Goal: Task Accomplishment & Management: Use online tool/utility

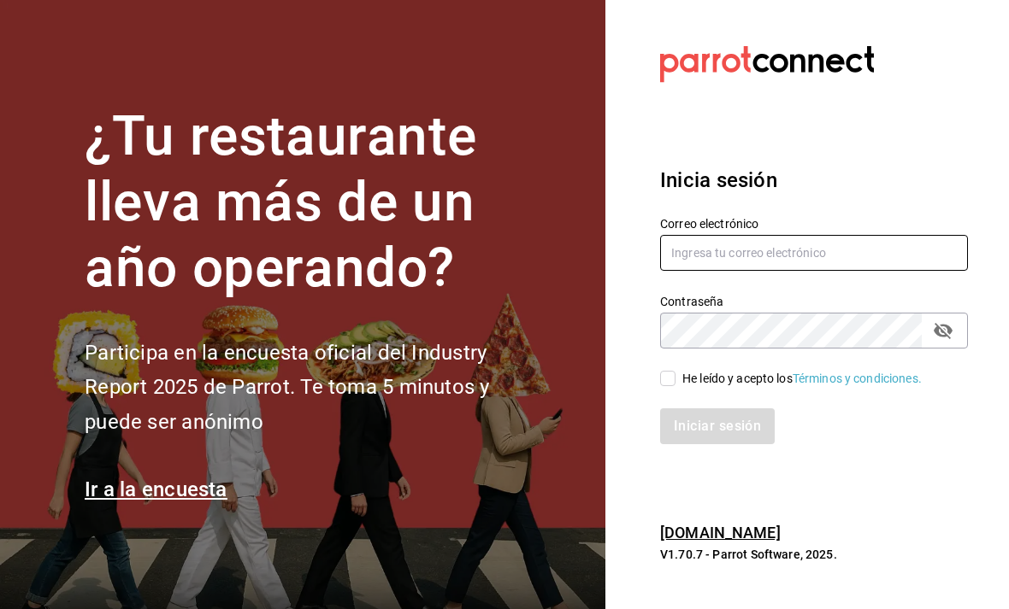
click at [698, 271] on input "text" at bounding box center [814, 253] width 308 height 36
type input "[EMAIL_ADDRESS][DOMAIN_NAME]"
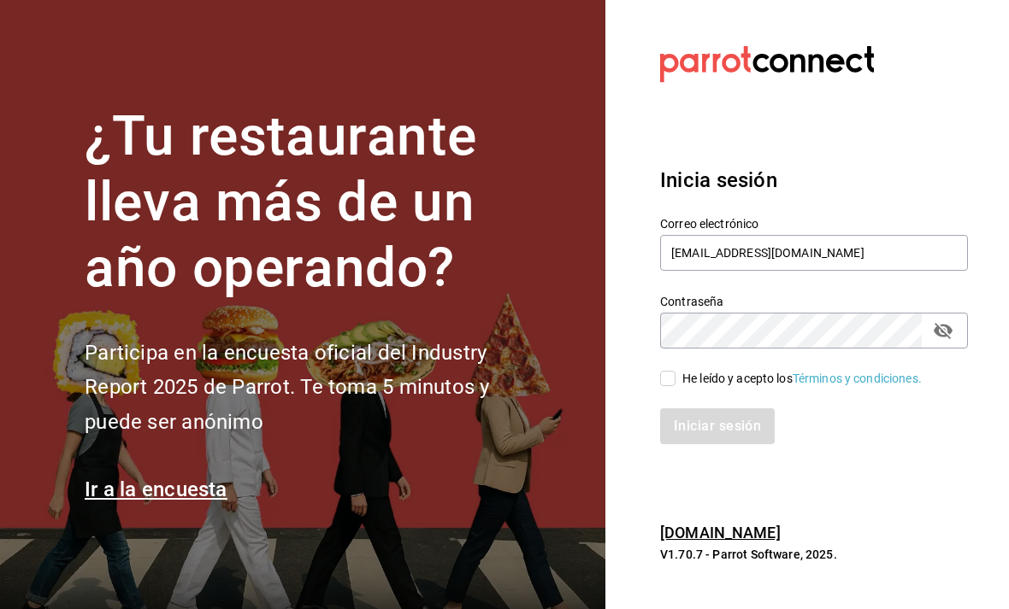
click at [666, 386] on input "He leído y acepto los Términos y condiciones." at bounding box center [667, 378] width 15 height 15
checkbox input "true"
click at [685, 439] on button "Iniciar sesión" at bounding box center [717, 427] width 115 height 36
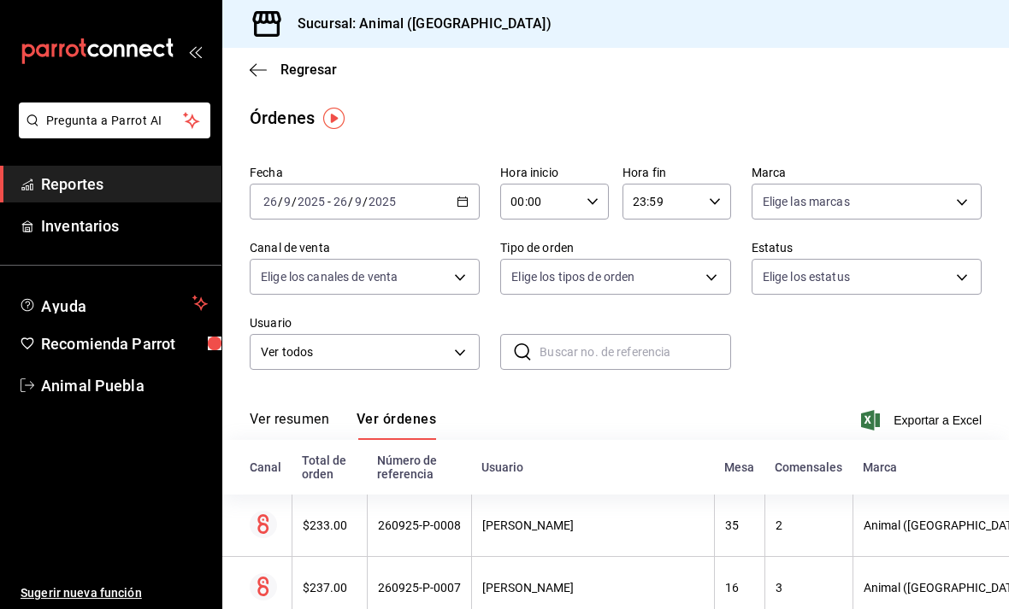
click at [447, 197] on div "2025-09-26 26 / 9 / 2025 - 2025-09-26 26 / 9 / 2025" at bounding box center [365, 202] width 230 height 36
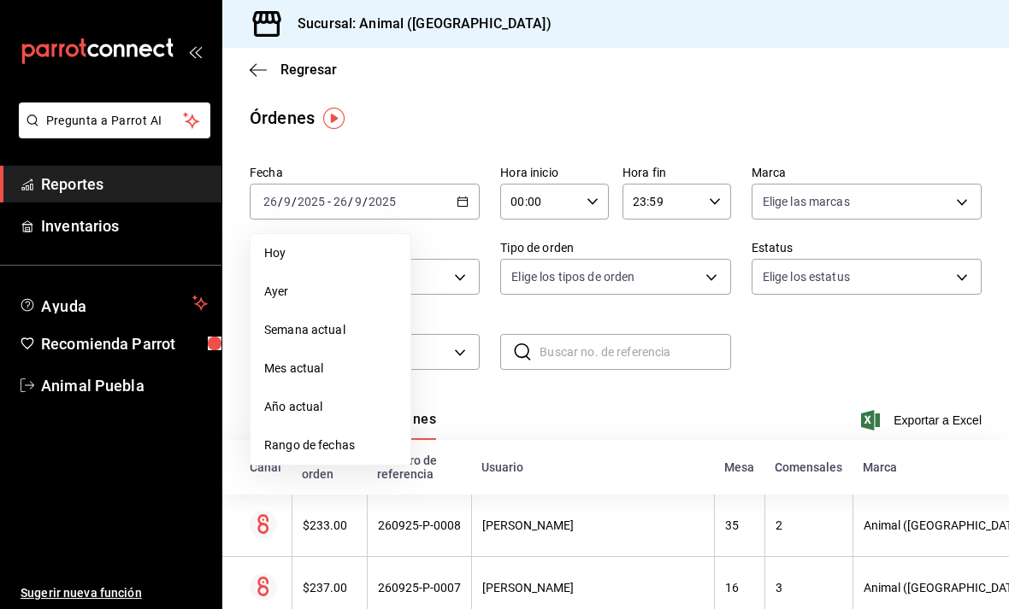
click at [381, 439] on span "Rango de fechas" at bounding box center [330, 446] width 132 height 18
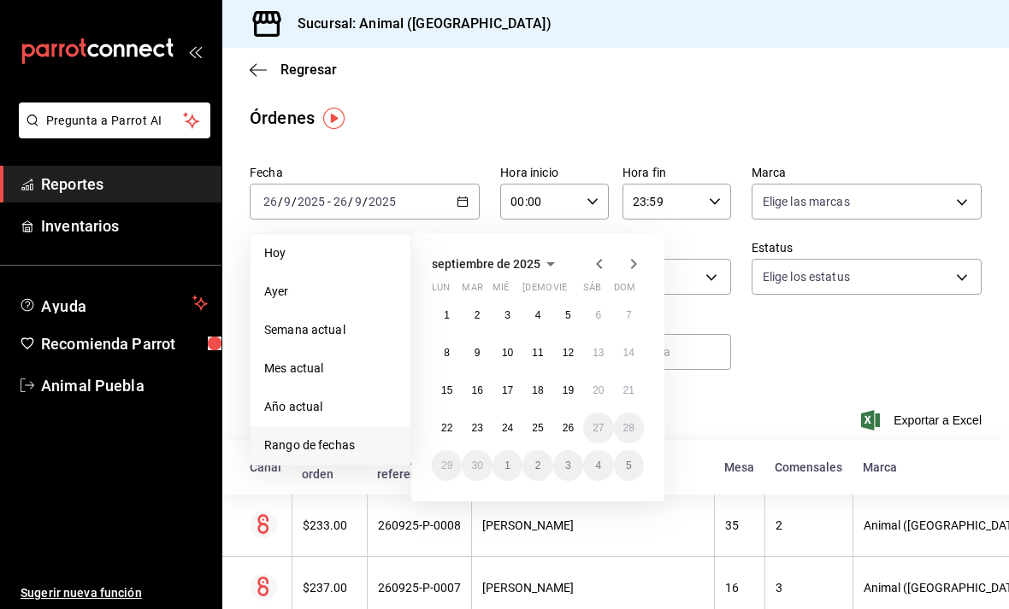
click at [539, 428] on abbr "25" at bounding box center [537, 428] width 11 height 12
click at [539, 427] on abbr "25" at bounding box center [537, 428] width 11 height 12
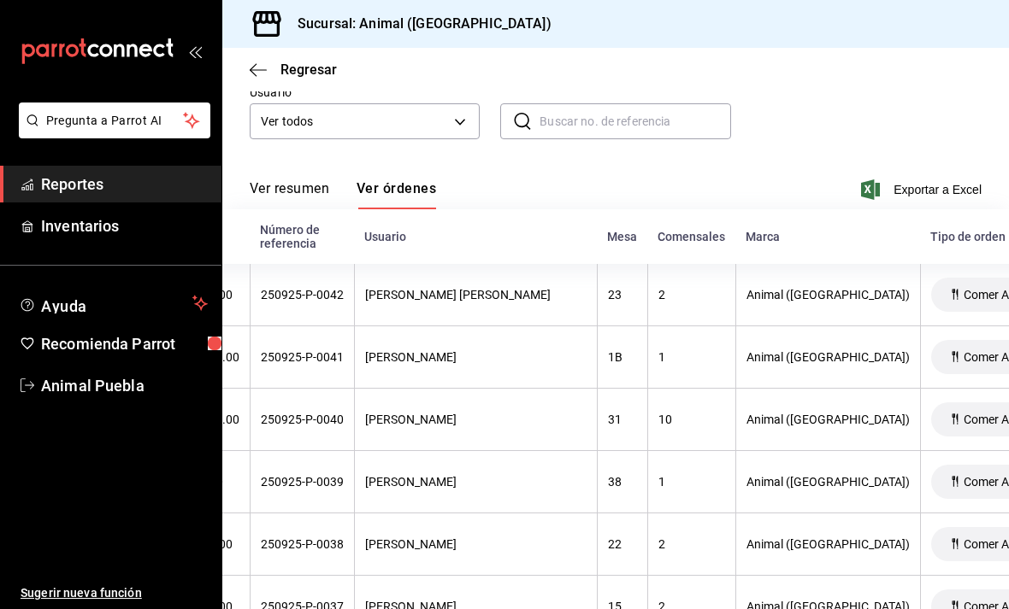
scroll to position [239, 0]
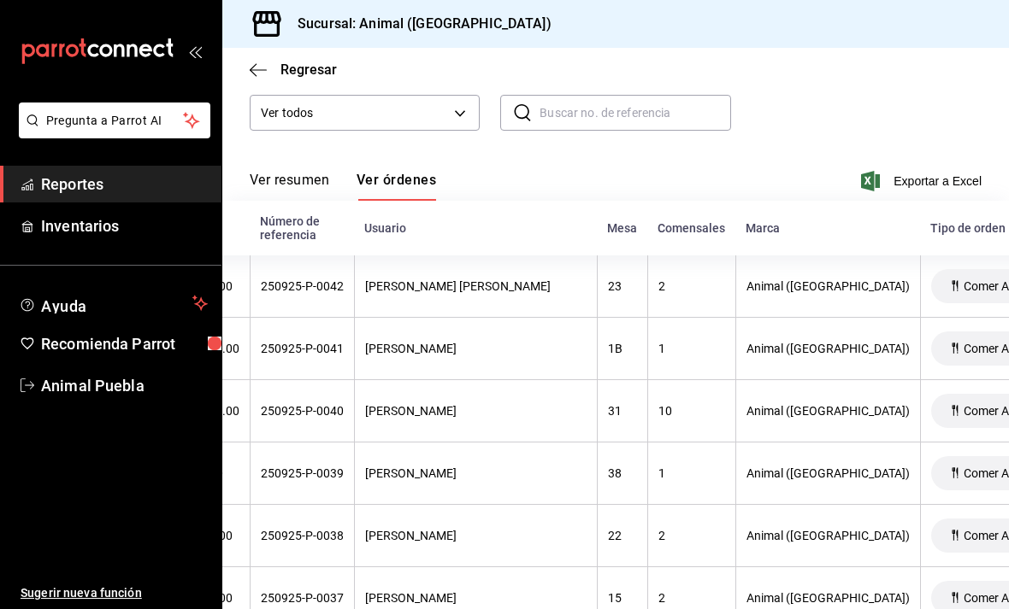
click at [735, 425] on th "Animal (Puebla)" at bounding box center [827, 411] width 185 height 62
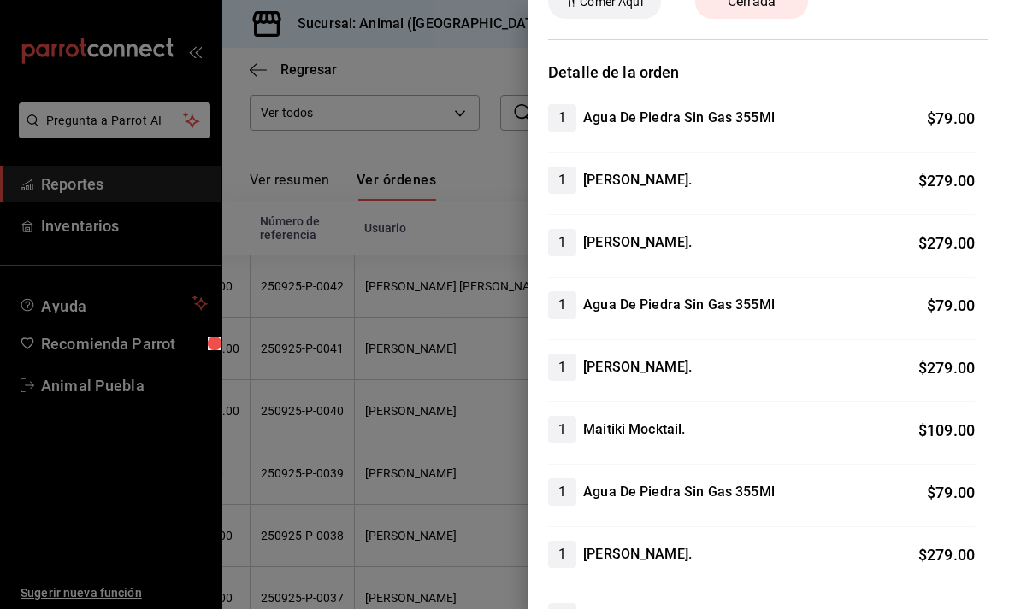
scroll to position [522, 0]
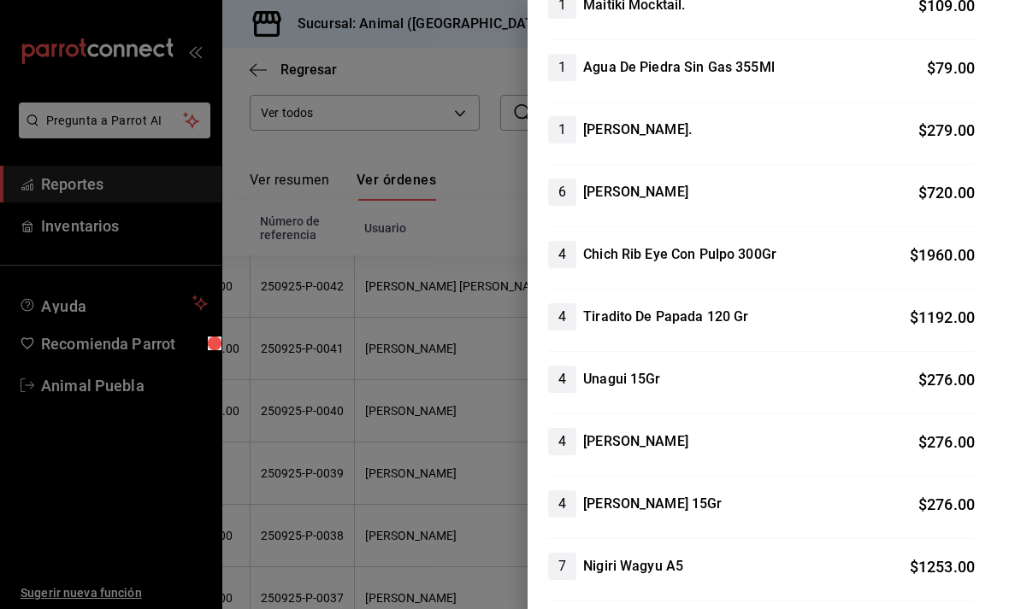
click at [329, 398] on div at bounding box center [504, 304] width 1009 height 609
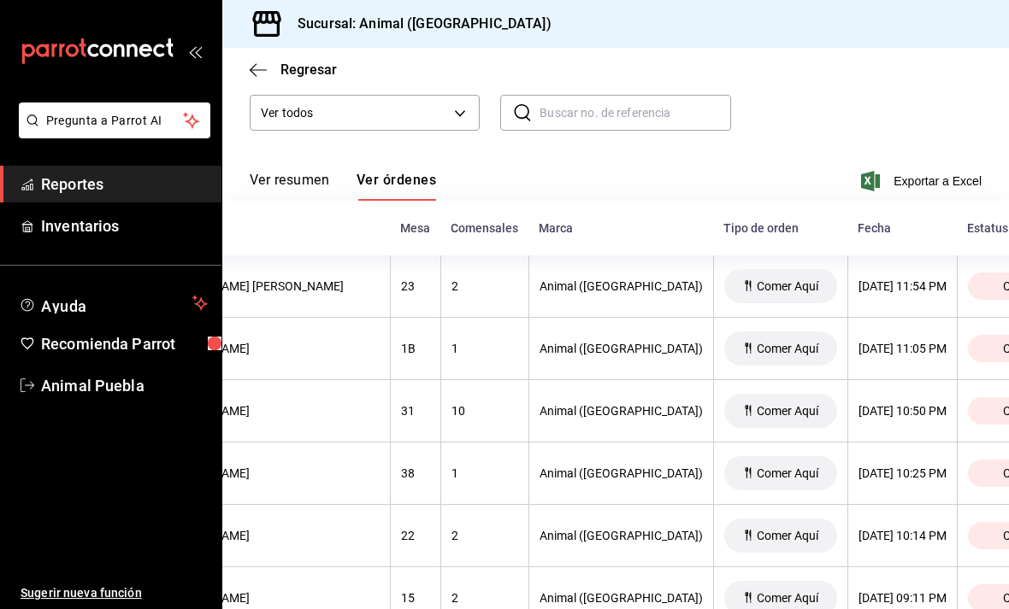
scroll to position [0, 330]
